Goal: Navigation & Orientation: Understand site structure

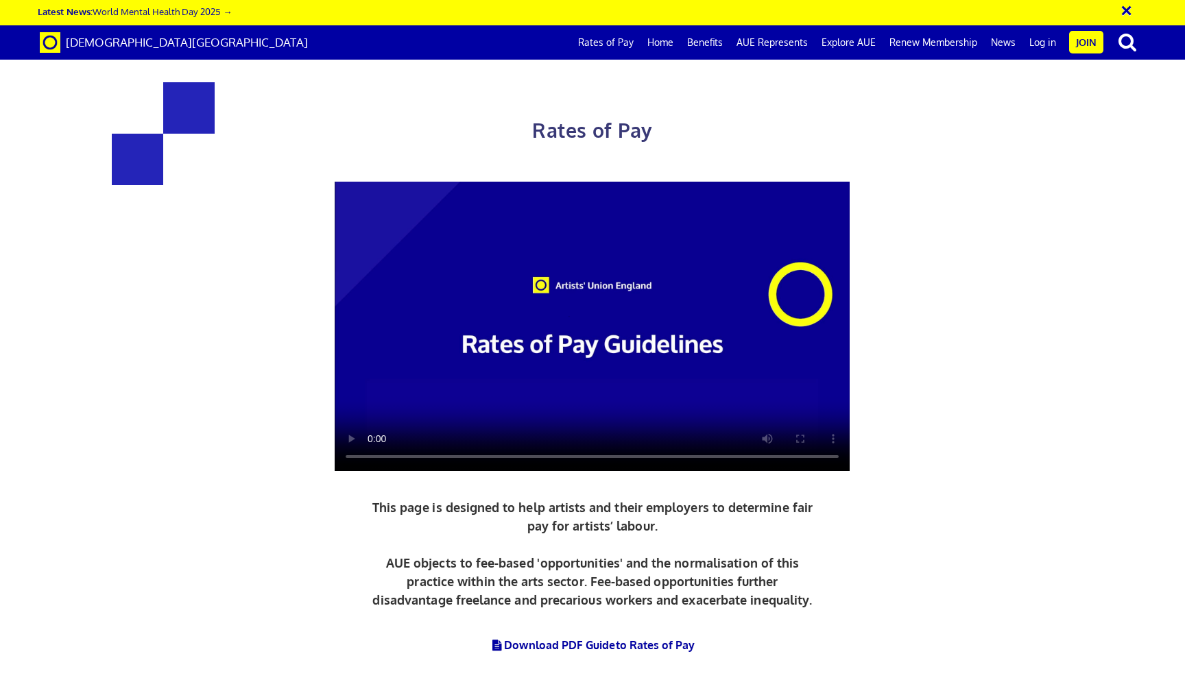
scroll to position [0, 16]
click at [619, 47] on link "Rates of Pay" at bounding box center [605, 42] width 69 height 34
click at [613, 40] on link "Rates of Pay" at bounding box center [605, 42] width 69 height 34
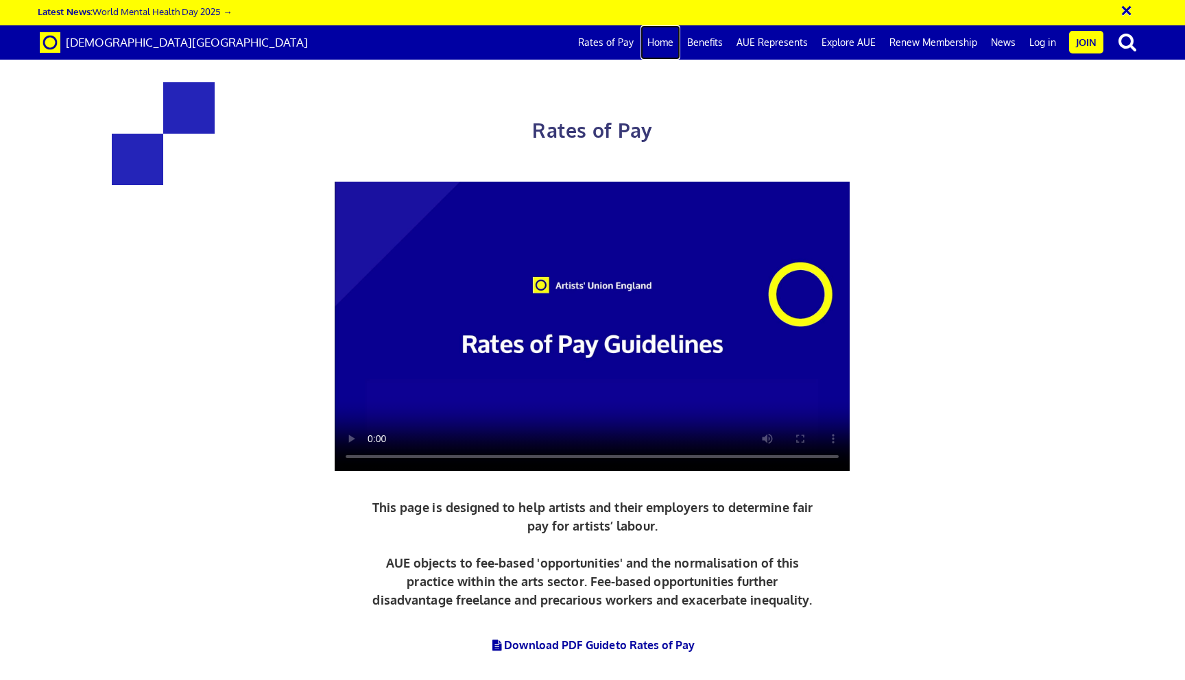
click at [668, 42] on link "Home" at bounding box center [661, 42] width 40 height 34
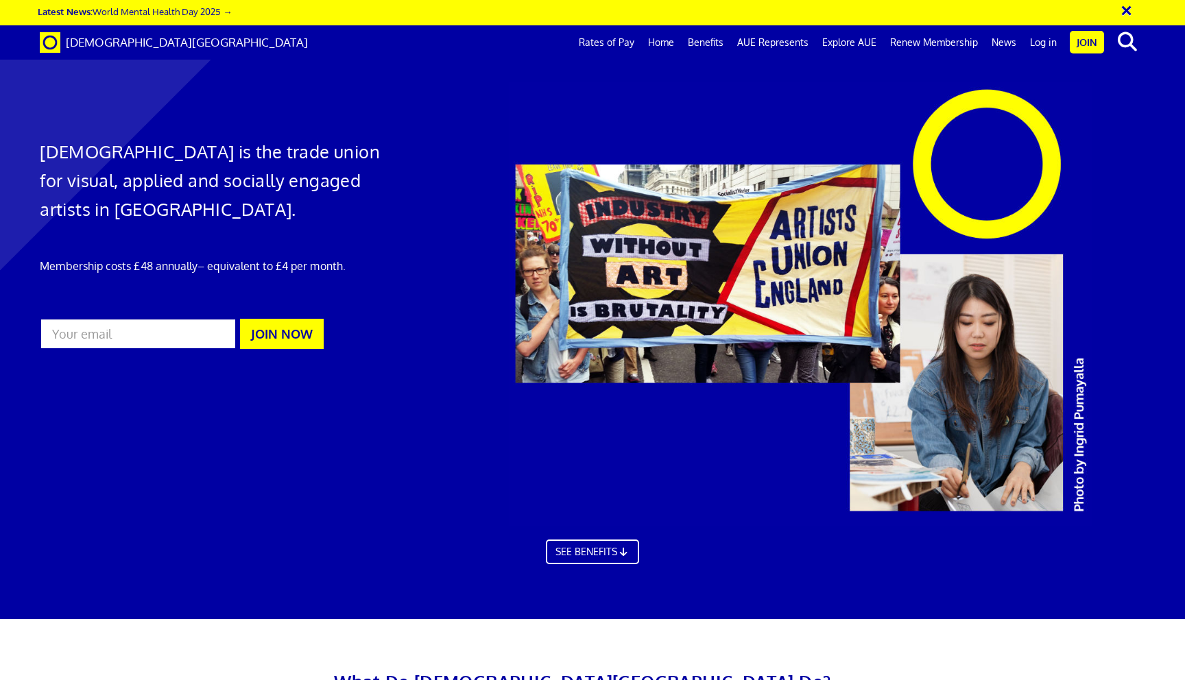
scroll to position [0, 16]
click at [784, 38] on link "AUE Represents" at bounding box center [772, 42] width 85 height 34
click at [839, 44] on link "Explore AUE" at bounding box center [850, 42] width 68 height 34
click at [927, 47] on link "Renew Membership" at bounding box center [934, 42] width 102 height 34
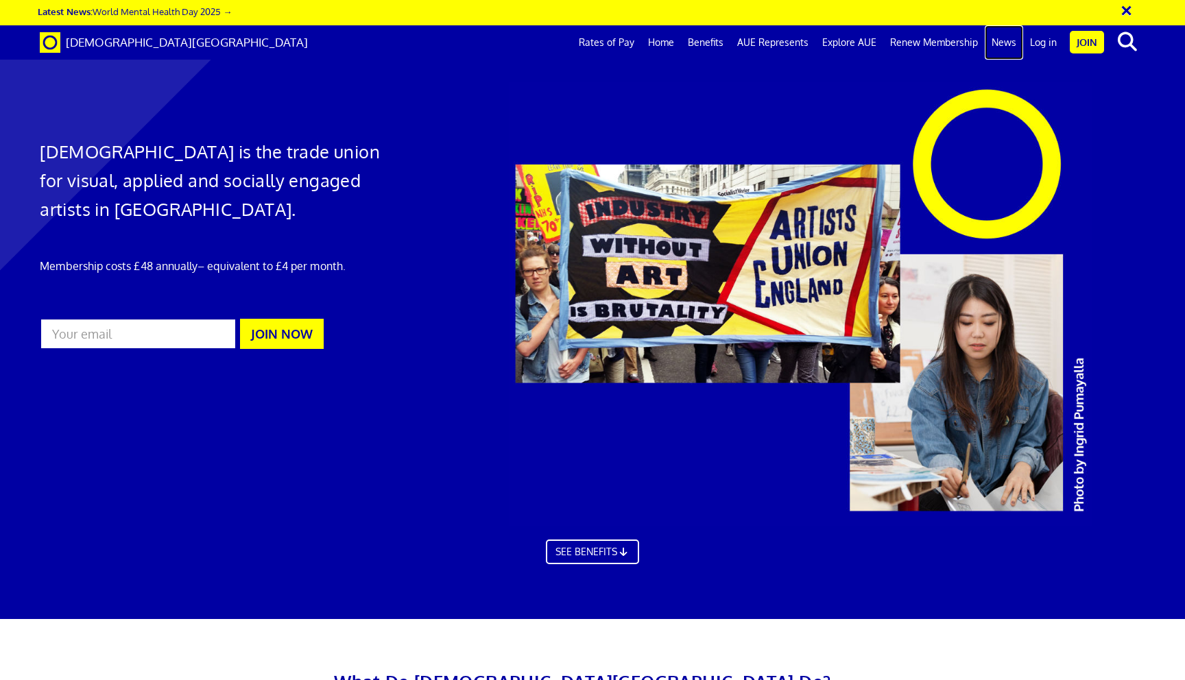
click at [1005, 50] on link "News" at bounding box center [1004, 42] width 38 height 34
